Goal: Task Accomplishment & Management: Manage account settings

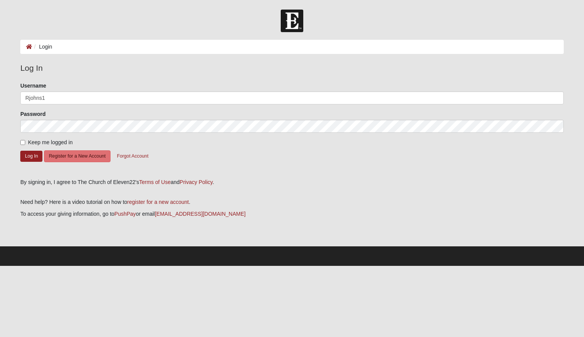
type input "Rjohns13"
click at [33, 154] on button "Log In" at bounding box center [31, 156] width 22 height 11
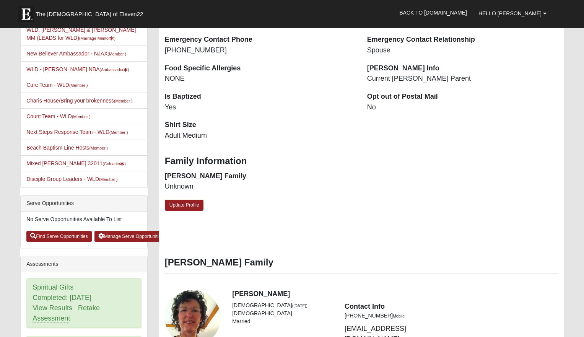
scroll to position [219, 0]
click at [193, 200] on link "Update Profile" at bounding box center [184, 205] width 39 height 11
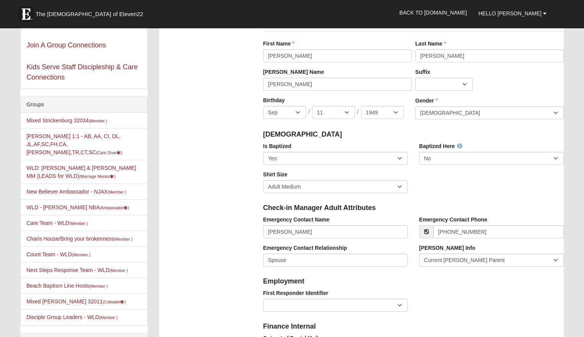
scroll to position [83, 0]
select select "Adult Large"
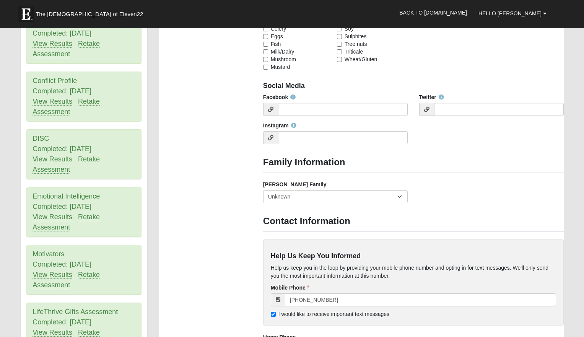
scroll to position [484, 0]
select select "2889"
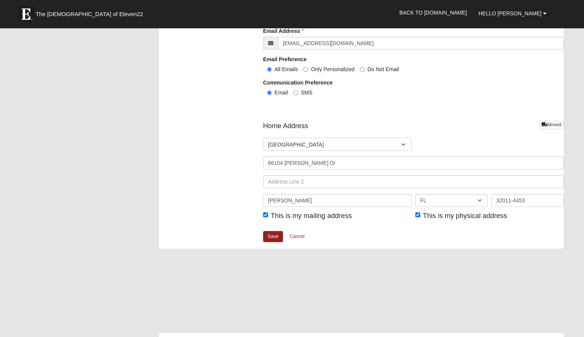
scroll to position [837, 0]
click at [275, 234] on link "Save" at bounding box center [273, 236] width 20 height 11
